Goal: Information Seeking & Learning: Check status

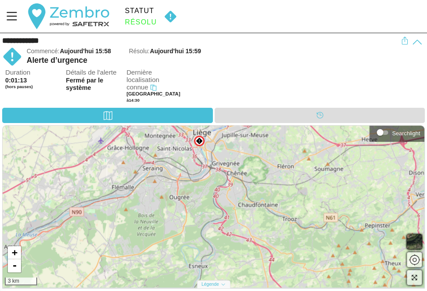
drag, startPoint x: 207, startPoint y: 181, endPoint x: 199, endPoint y: 151, distance: 30.9
click at [199, 151] on div "+ - 3 km" at bounding box center [213, 207] width 421 height 162
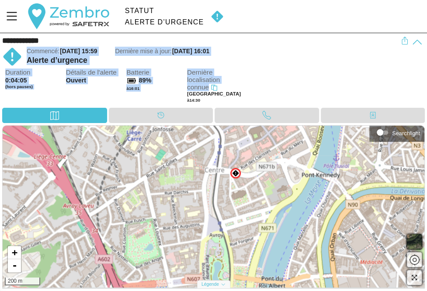
drag, startPoint x: 268, startPoint y: 77, endPoint x: 272, endPoint y: 34, distance: 43.5
click at [272, 34] on div "**********" at bounding box center [213, 70] width 427 height 75
click at [269, 77] on div "Duration 0:04:05 (hors pauses) Détails de l'alerte Ouvert Batterie 89% à 16:01 …" at bounding box center [214, 88] width 419 height 39
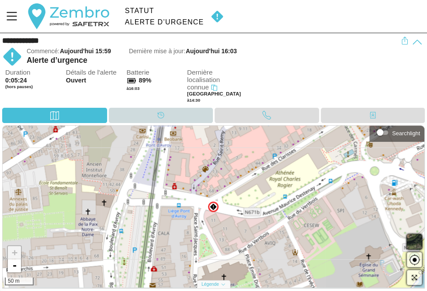
click at [154, 119] on div "Calendrier" at bounding box center [160, 115] width 17 height 13
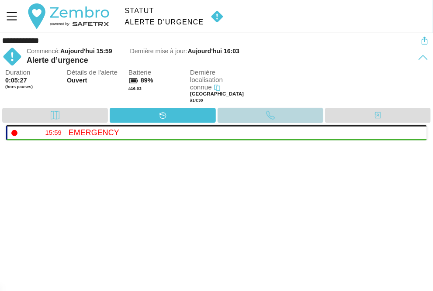
click at [277, 114] on div "Appel" at bounding box center [270, 115] width 17 height 13
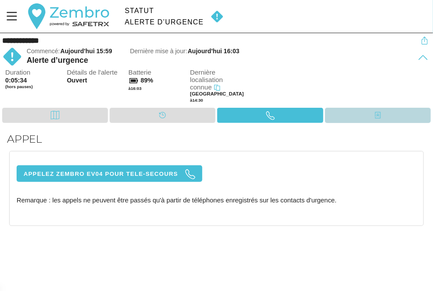
click at [361, 114] on div "Contacts" at bounding box center [378, 115] width 106 height 15
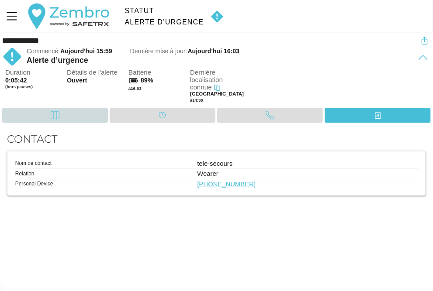
click at [81, 110] on div "Carte" at bounding box center [55, 115] width 106 height 15
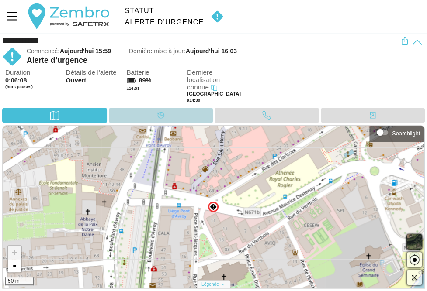
click at [153, 114] on div "Calendrier" at bounding box center [160, 115] width 17 height 13
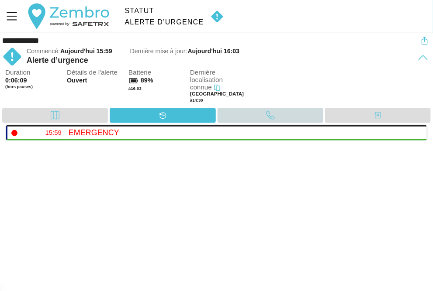
click at [254, 116] on div "Appel" at bounding box center [270, 115] width 106 height 15
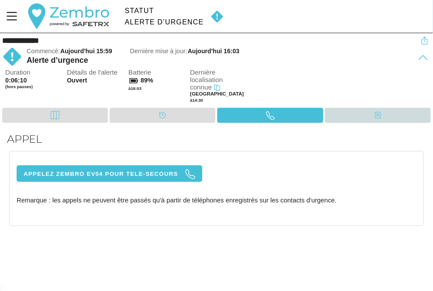
click at [372, 118] on div "Contacts" at bounding box center [377, 115] width 17 height 13
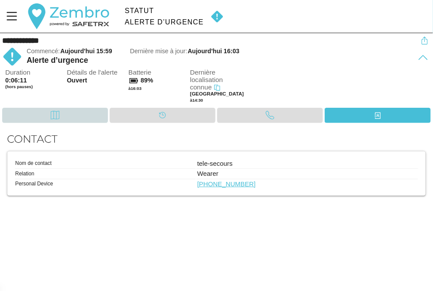
click at [77, 113] on div "Carte" at bounding box center [55, 115] width 106 height 15
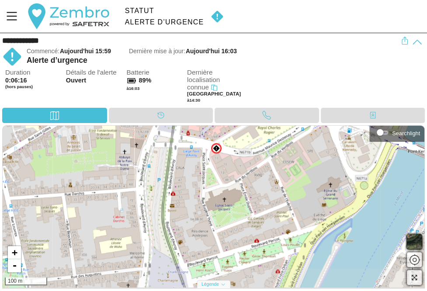
drag, startPoint x: 220, startPoint y: 240, endPoint x: 223, endPoint y: 177, distance: 62.5
click at [223, 177] on div "+ - 100 m" at bounding box center [213, 207] width 421 height 162
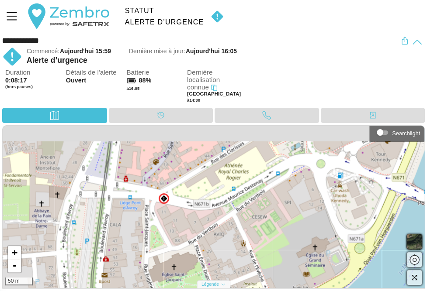
drag, startPoint x: 230, startPoint y: 195, endPoint x: 225, endPoint y: 240, distance: 45.2
click at [225, 240] on div "+ - 50 m" at bounding box center [213, 207] width 421 height 162
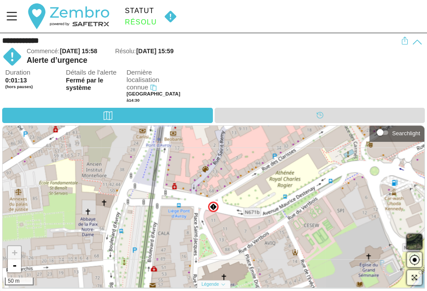
click at [170, 15] on img at bounding box center [170, 16] width 20 height 13
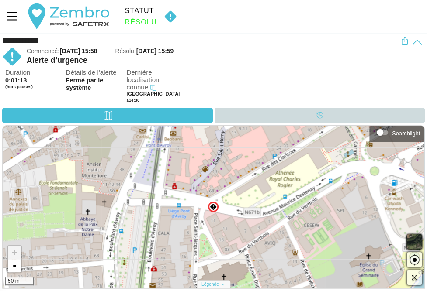
click at [260, 118] on div "Calendrier" at bounding box center [319, 115] width 210 height 15
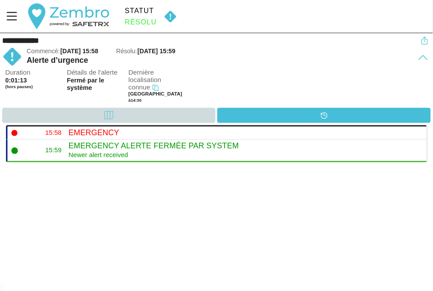
click at [121, 121] on div "Carte" at bounding box center [108, 115] width 213 height 15
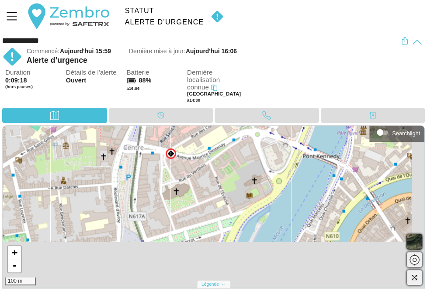
drag, startPoint x: 234, startPoint y: 207, endPoint x: 222, endPoint y: 179, distance: 30.5
click at [222, 179] on div "+ - 100 m" at bounding box center [213, 207] width 421 height 162
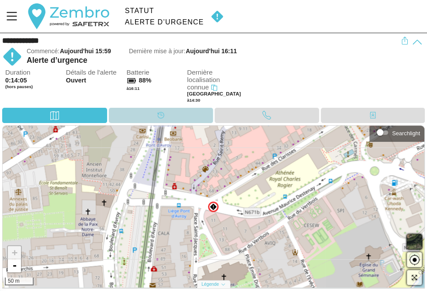
click at [164, 115] on div "Calendrier" at bounding box center [160, 115] width 17 height 13
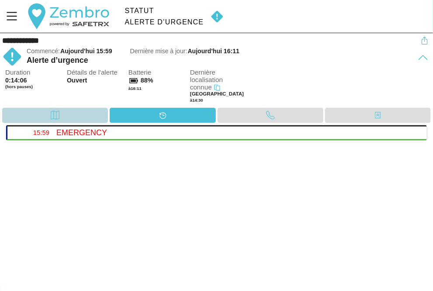
click at [90, 115] on div "Carte" at bounding box center [55, 115] width 106 height 15
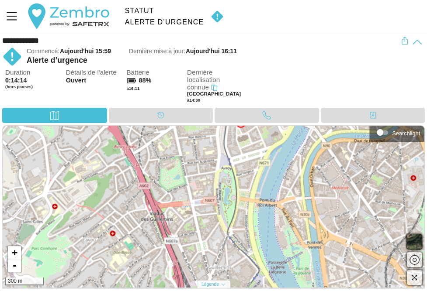
drag, startPoint x: 268, startPoint y: 150, endPoint x: 272, endPoint y: 129, distance: 20.9
click at [270, 119] on div "**********" at bounding box center [213, 162] width 427 height 258
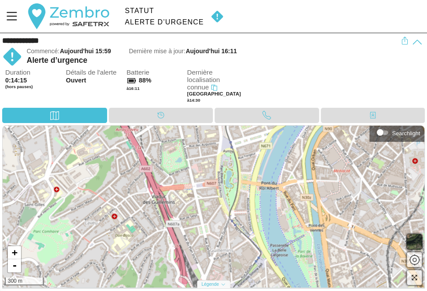
drag, startPoint x: 274, startPoint y: 205, endPoint x: 266, endPoint y: 126, distance: 79.0
click at [265, 127] on div "+ - 300 m" at bounding box center [213, 207] width 421 height 162
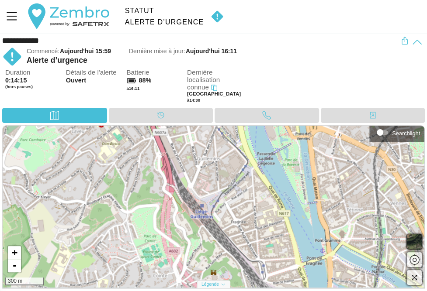
drag, startPoint x: 257, startPoint y: 188, endPoint x: 238, endPoint y: 86, distance: 103.6
click at [238, 86] on div "**********" at bounding box center [213, 162] width 427 height 258
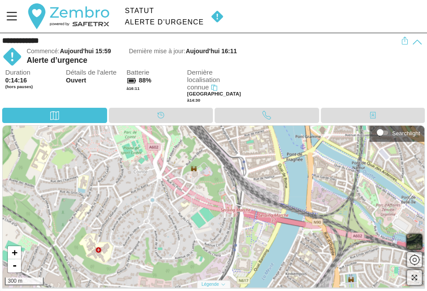
drag, startPoint x: 224, startPoint y: 170, endPoint x: 212, endPoint y: 52, distance: 118.0
click at [211, 53] on div "**********" at bounding box center [213, 162] width 427 height 258
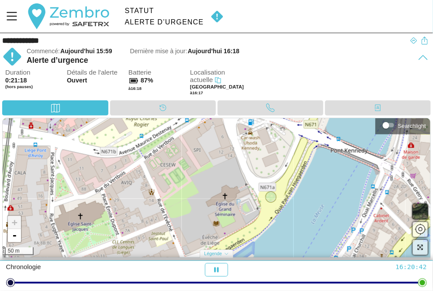
drag, startPoint x: 214, startPoint y: 172, endPoint x: 159, endPoint y: 62, distance: 123.8
click at [159, 62] on div "**********" at bounding box center [216, 147] width 433 height 228
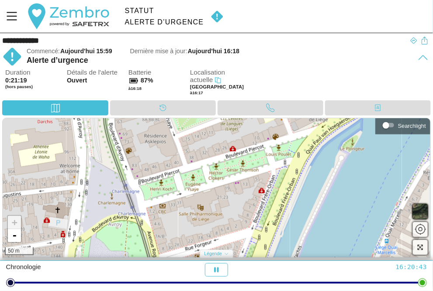
drag, startPoint x: 134, startPoint y: 159, endPoint x: 162, endPoint y: 99, distance: 65.7
click at [159, 100] on div "**********" at bounding box center [216, 147] width 433 height 228
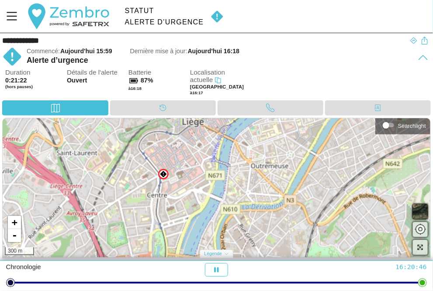
drag, startPoint x: 172, startPoint y: 216, endPoint x: 170, endPoint y: 223, distance: 7.2
click at [170, 223] on div "+ - 300 m" at bounding box center [216, 187] width 427 height 139
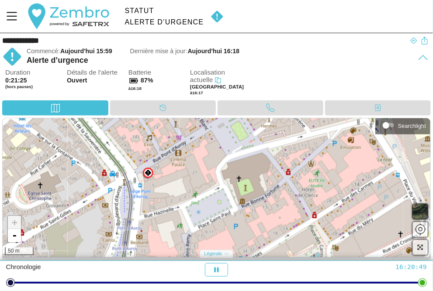
click at [148, 172] on img at bounding box center [148, 172] width 7 height 7
click at [199, 174] on div "Emergency × + - 50 m" at bounding box center [216, 187] width 427 height 139
click at [300, 81] on div "Duration 0:22:44 (hors pauses) Détails de l'alerte Ouvert Batterie 87% à 16:19 …" at bounding box center [217, 84] width 425 height 31
click at [253, 63] on div "Alerte d’urgence" at bounding box center [211, 60] width 369 height 9
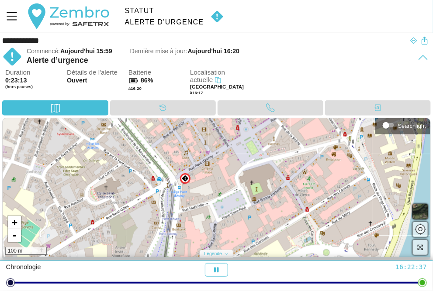
click at [301, 83] on div "Duration 0:23:13 (hors pauses) Détails de l'alerte Ouvert Batterie 86% à 16:20 …" at bounding box center [217, 84] width 425 height 31
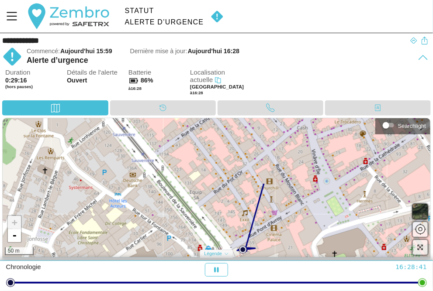
drag, startPoint x: 296, startPoint y: 170, endPoint x: 287, endPoint y: 254, distance: 84.7
click at [287, 254] on div "+ - 50 m" at bounding box center [216, 187] width 427 height 139
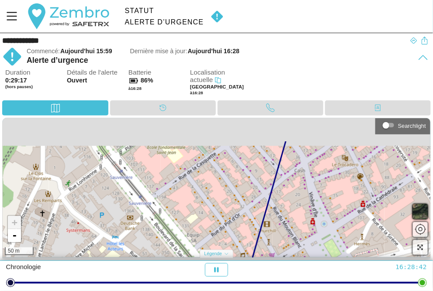
drag, startPoint x: 296, startPoint y: 231, endPoint x: 287, endPoint y: 248, distance: 19.9
click at [289, 253] on div "+ - 50 m" at bounding box center [216, 187] width 427 height 139
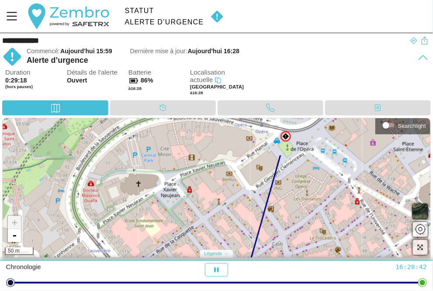
drag, startPoint x: 278, startPoint y: 238, endPoint x: 272, endPoint y: 241, distance: 6.1
click at [272, 251] on div "+ - 50 m" at bounding box center [216, 187] width 427 height 139
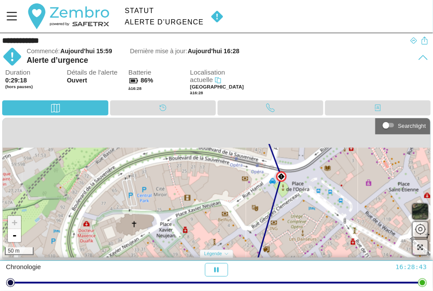
drag, startPoint x: 307, startPoint y: 209, endPoint x: 300, endPoint y: 238, distance: 30.1
click at [300, 238] on div "+ - 50 m" at bounding box center [216, 187] width 427 height 139
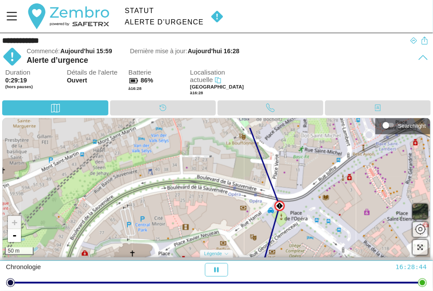
drag, startPoint x: 303, startPoint y: 220, endPoint x: 303, endPoint y: 248, distance: 28.8
click at [305, 249] on div "+ - 50 m" at bounding box center [216, 187] width 427 height 139
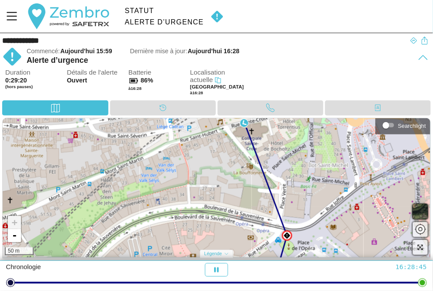
drag, startPoint x: 300, startPoint y: 206, endPoint x: 307, endPoint y: 244, distance: 38.1
click at [307, 244] on div "+ - 50 m" at bounding box center [216, 187] width 427 height 139
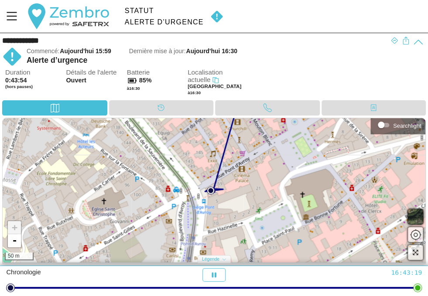
click at [217, 17] on img at bounding box center [217, 16] width 20 height 13
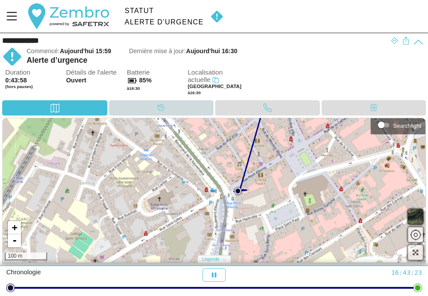
click at [150, 109] on div "Calendrier" at bounding box center [161, 107] width 105 height 15
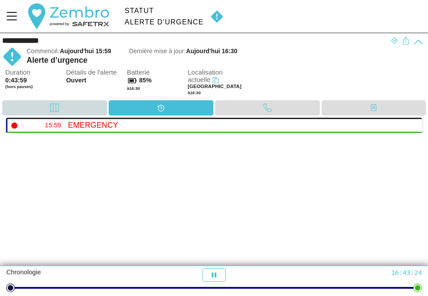
click at [73, 108] on div "Carte" at bounding box center [54, 107] width 105 height 15
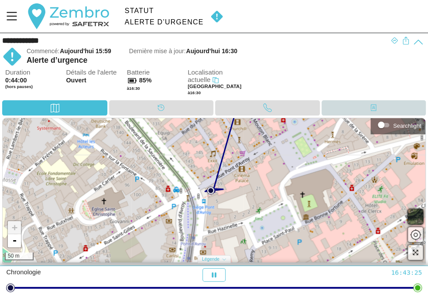
click at [364, 110] on div "Contacts" at bounding box center [374, 107] width 105 height 15
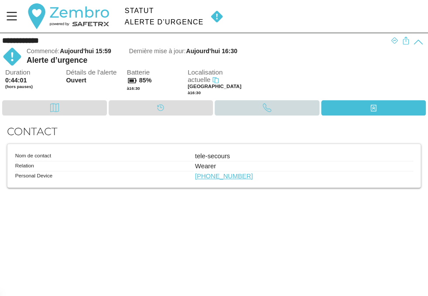
click at [263, 107] on icon at bounding box center [267, 107] width 9 height 9
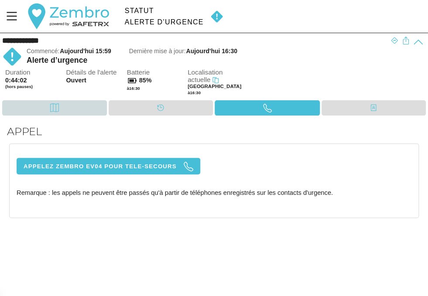
click at [78, 107] on div "Carte" at bounding box center [54, 107] width 105 height 15
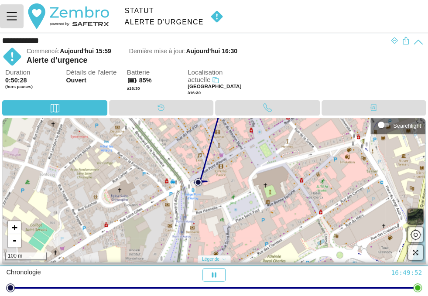
click at [14, 21] on icon "Menu" at bounding box center [11, 16] width 15 height 15
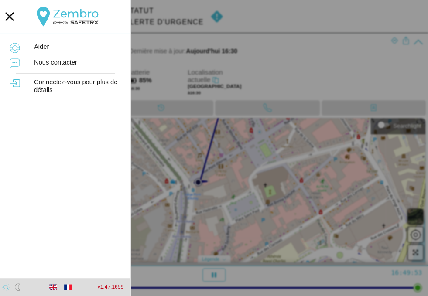
click at [294, 14] on div at bounding box center [214, 148] width 428 height 296
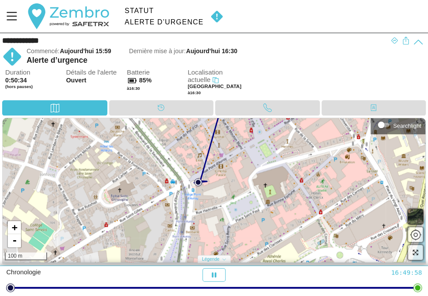
drag, startPoint x: 289, startPoint y: 83, endPoint x: 284, endPoint y: 83, distance: 4.8
click at [289, 82] on div "Duration 0:50:34 (hors pauses) Détails de l'alerte Ouvert Batterie 85% à 16:30 …" at bounding box center [215, 84] width 421 height 31
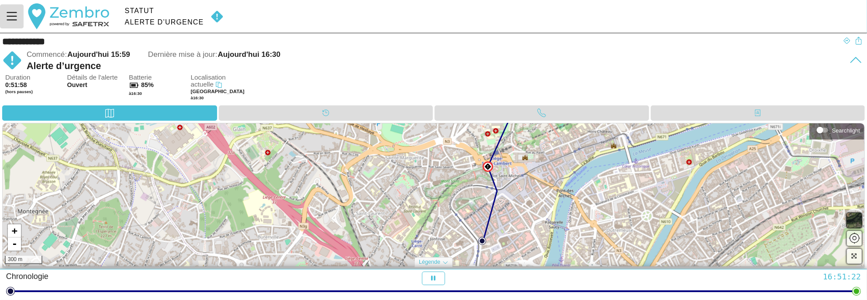
click at [20, 18] on button "Menu" at bounding box center [12, 16] width 24 height 24
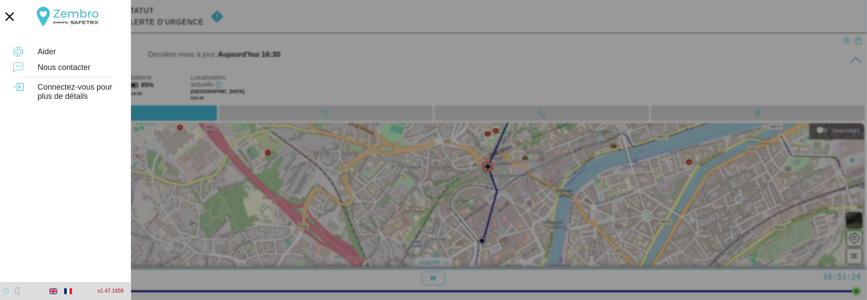
click at [277, 14] on div at bounding box center [433, 150] width 867 height 300
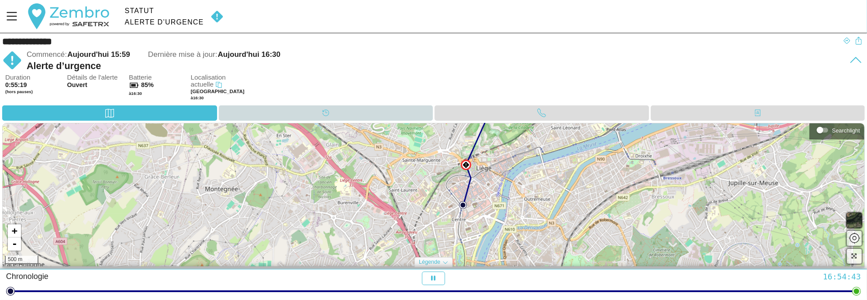
click at [286, 110] on div "Calendrier" at bounding box center [326, 112] width 214 height 15
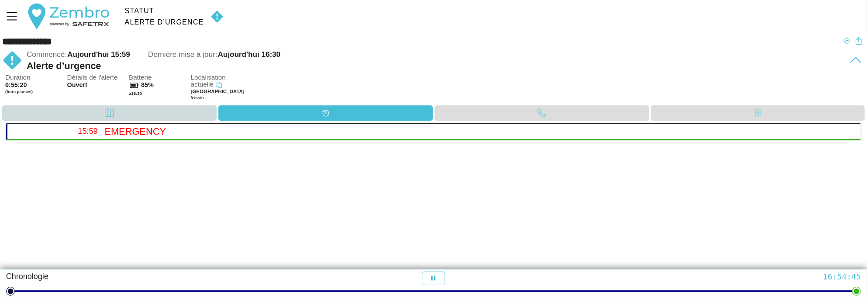
click at [161, 114] on div "Carte" at bounding box center [109, 112] width 214 height 15
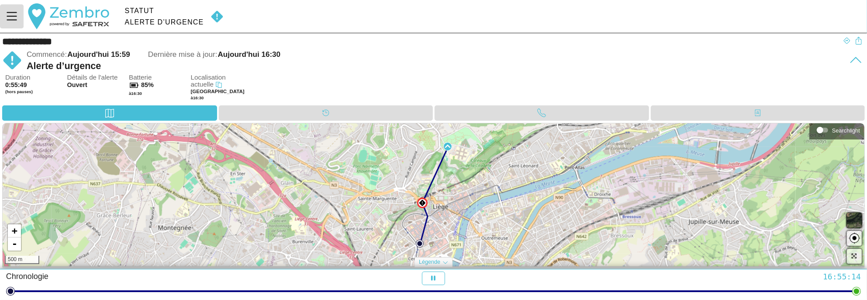
click at [14, 13] on icon "Menu" at bounding box center [11, 16] width 15 height 15
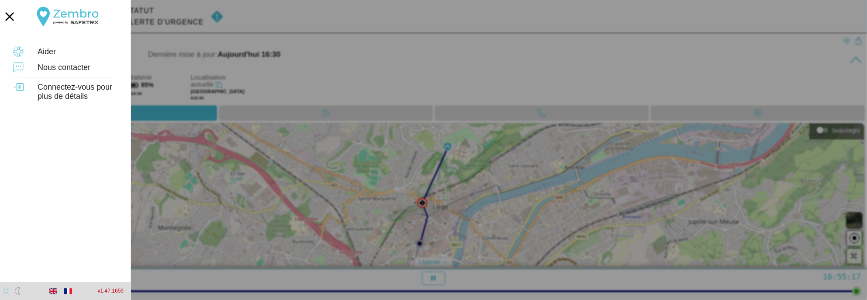
click at [552, 16] on div at bounding box center [433, 150] width 867 height 300
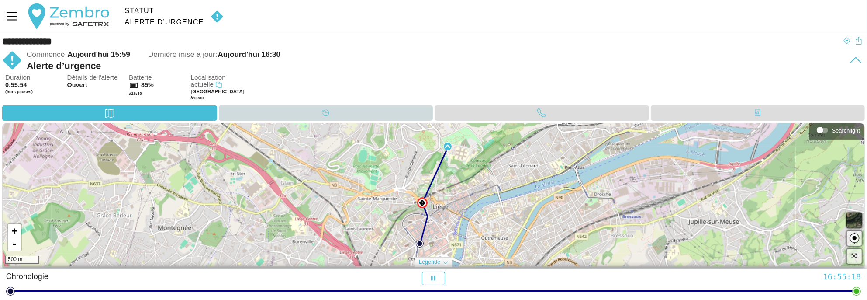
click at [284, 113] on div "Calendrier" at bounding box center [326, 112] width 214 height 15
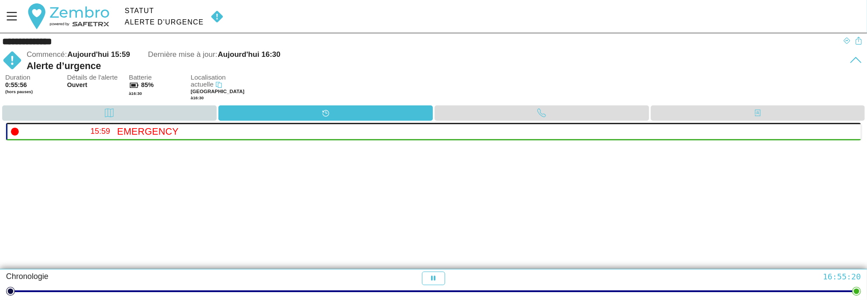
click at [135, 116] on div "Carte" at bounding box center [109, 112] width 214 height 15
